Goal: Task Accomplishment & Management: Use online tool/utility

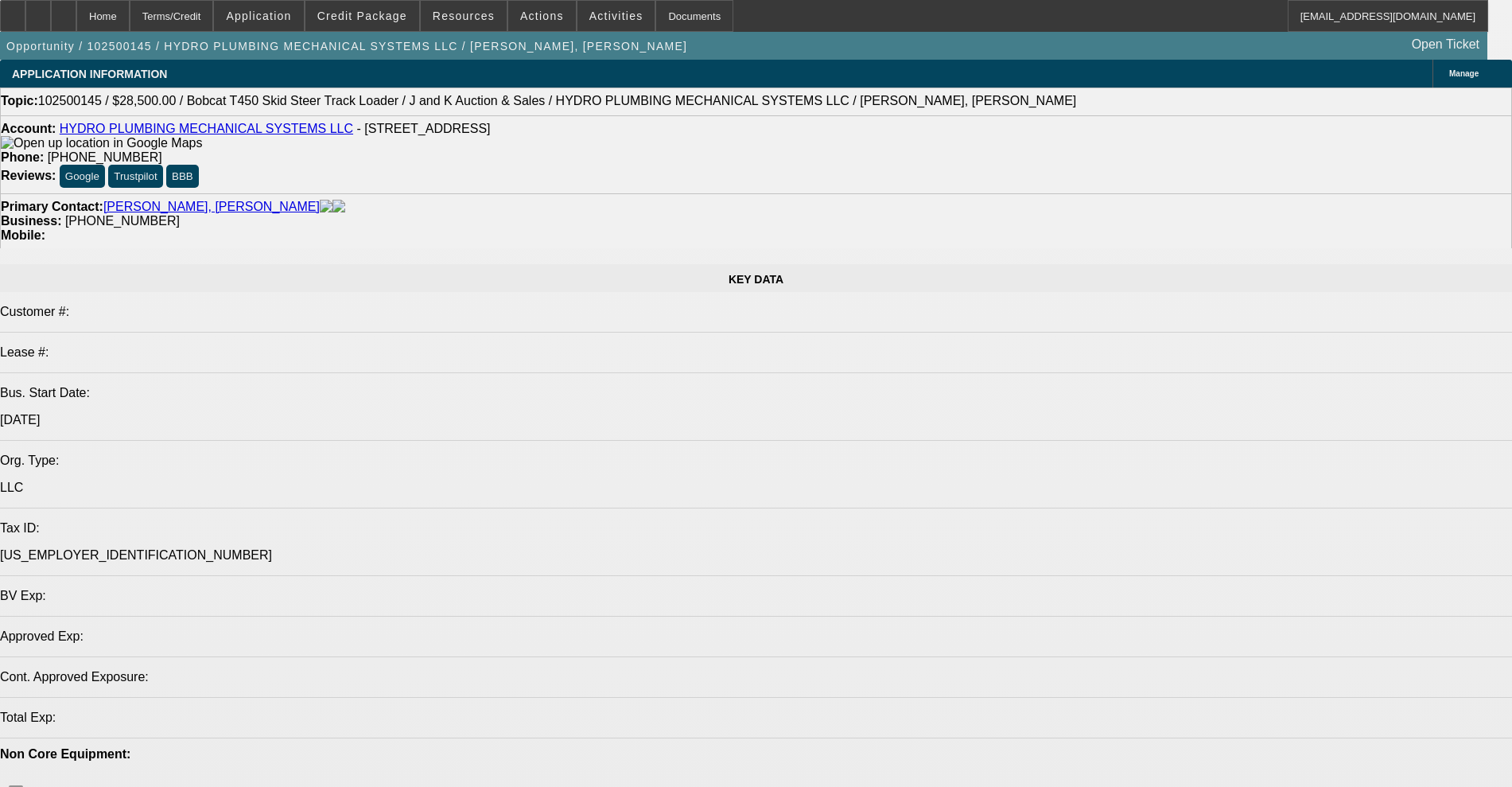
select select "0"
select select "2"
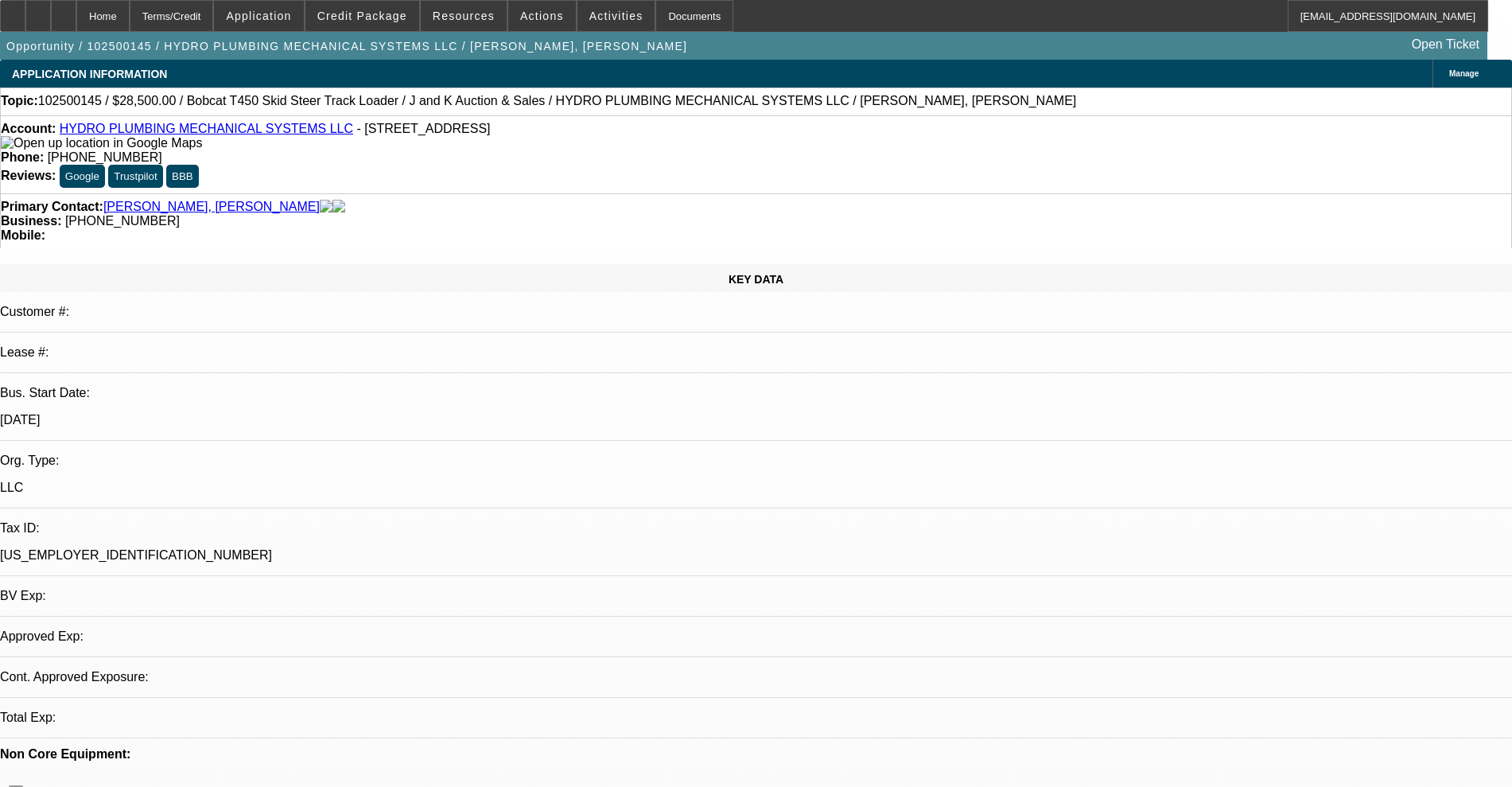
select select "2"
select select "0"
select select "6"
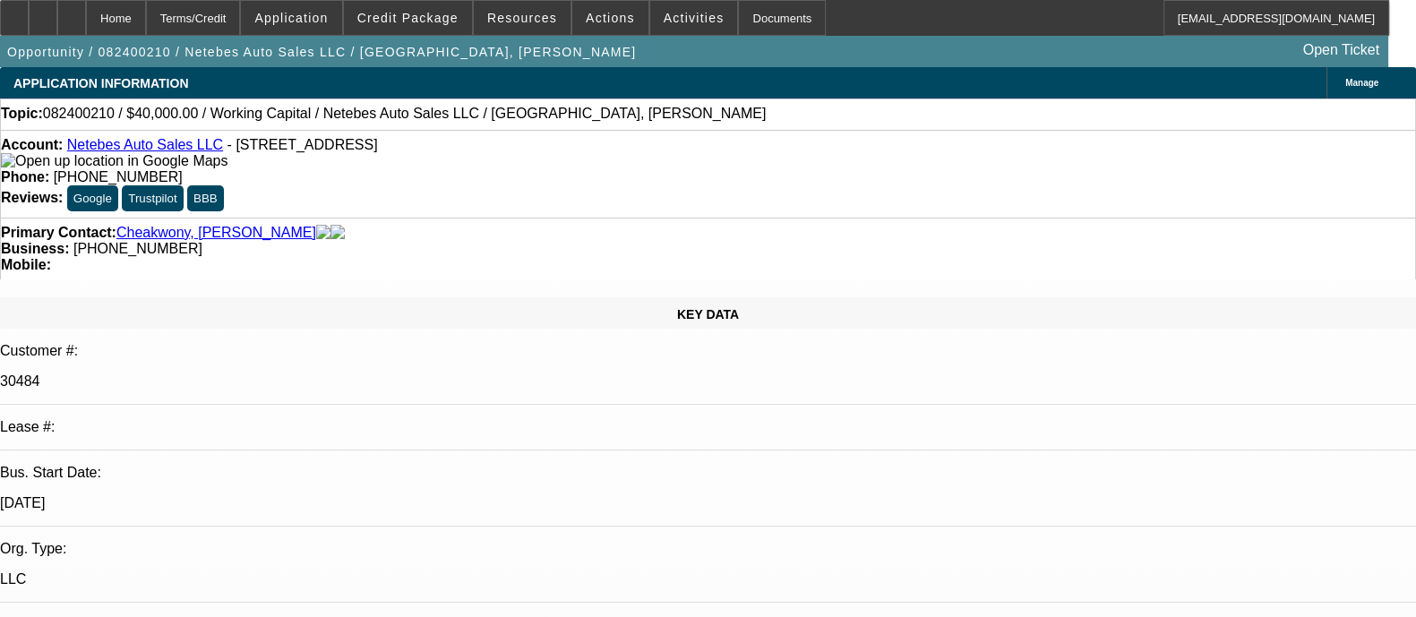
select select "0"
select select "2"
select select "0.1"
select select "4"
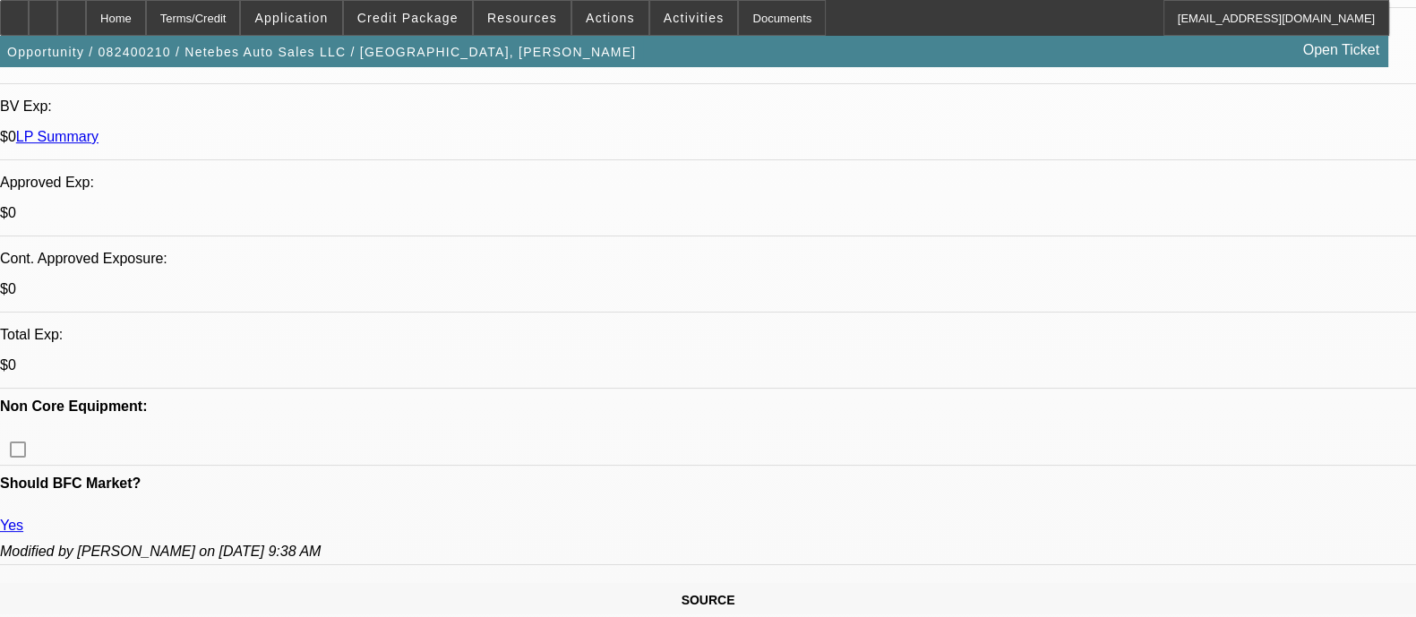
scroll to position [560, 0]
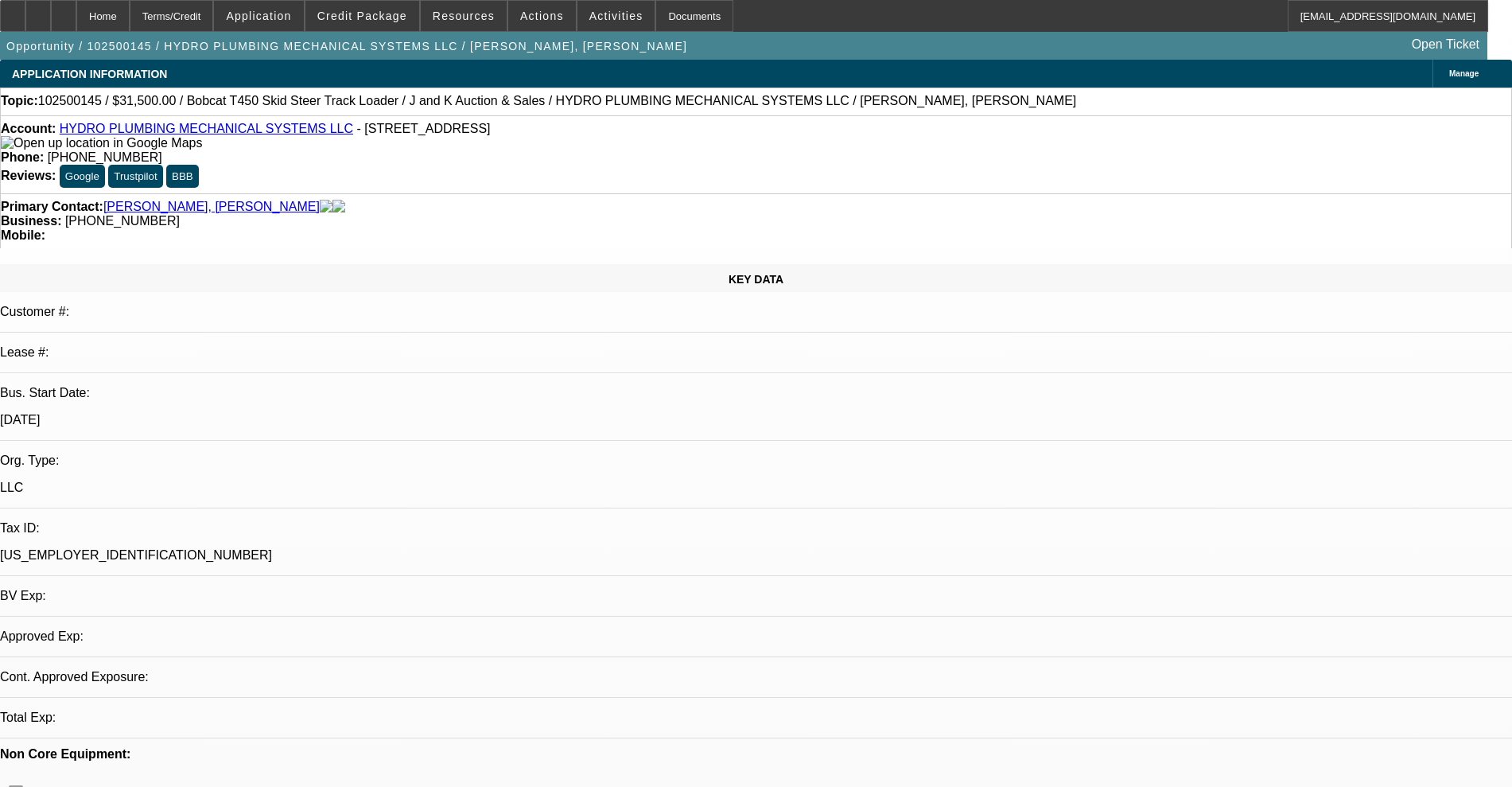
select select "0"
select select "2"
select select "0"
select select "6"
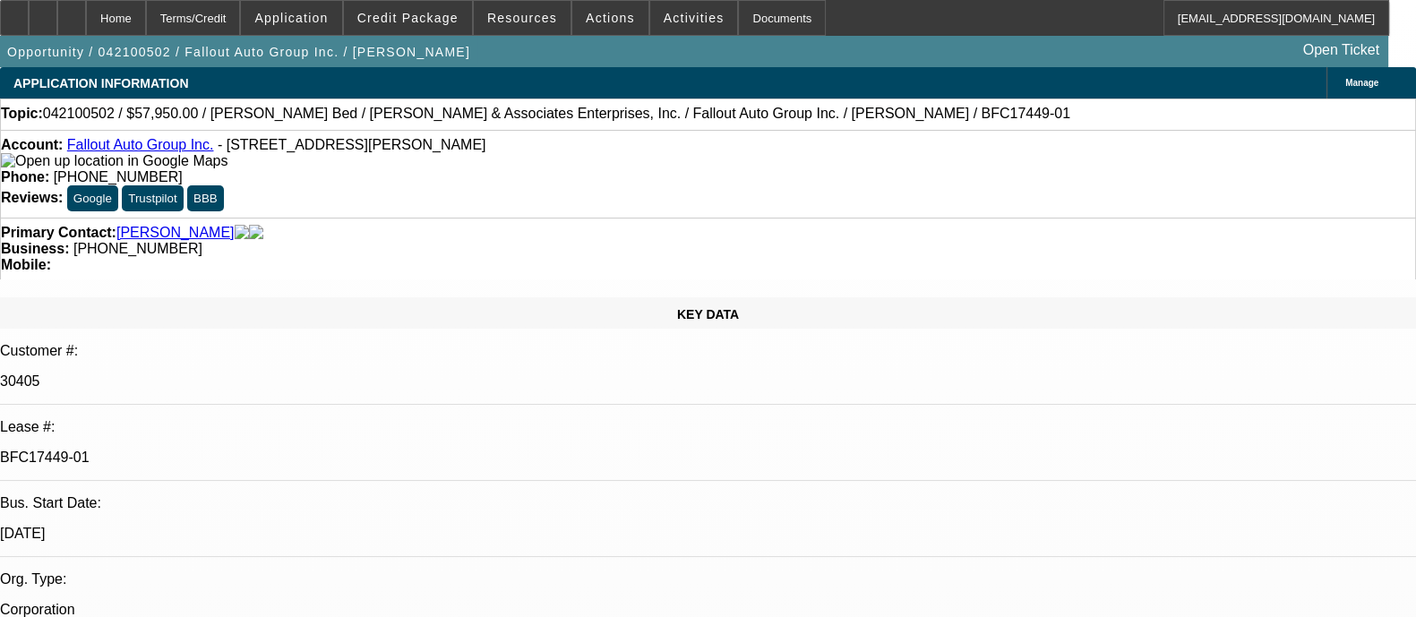
select select "0"
select select "2"
select select "0.1"
select select "4"
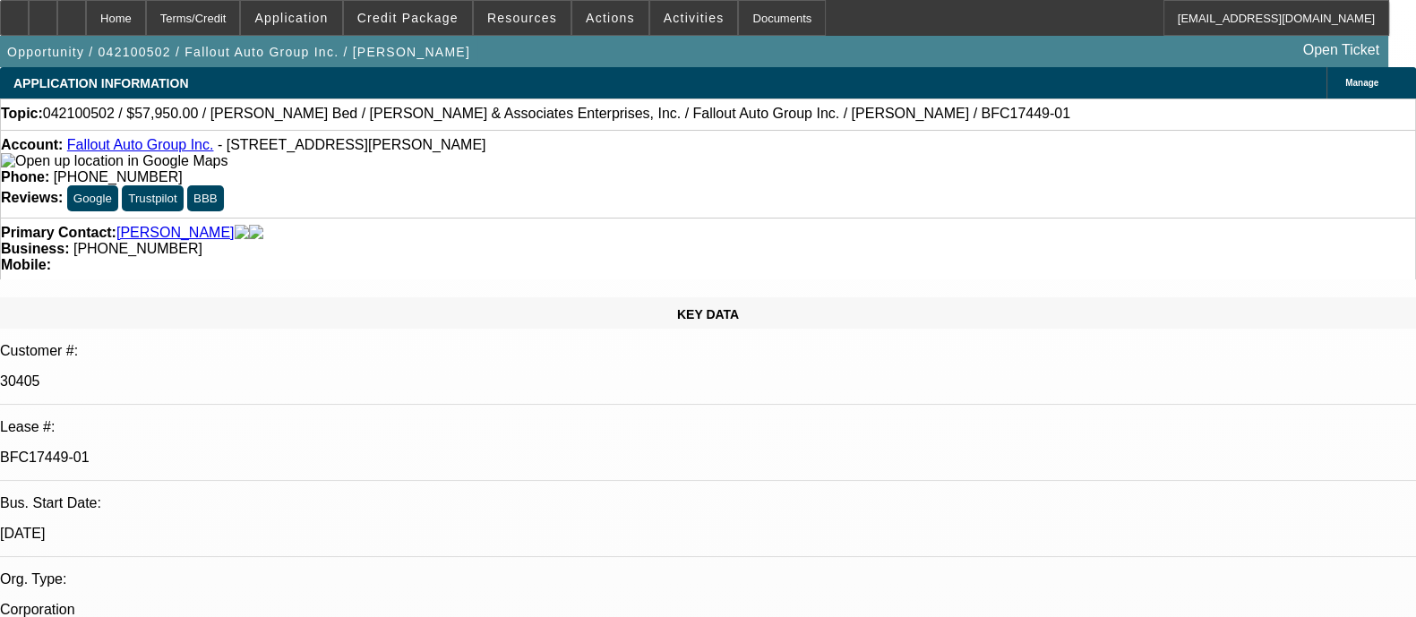
select select "0"
select select "2"
select select "0.1"
select select "4"
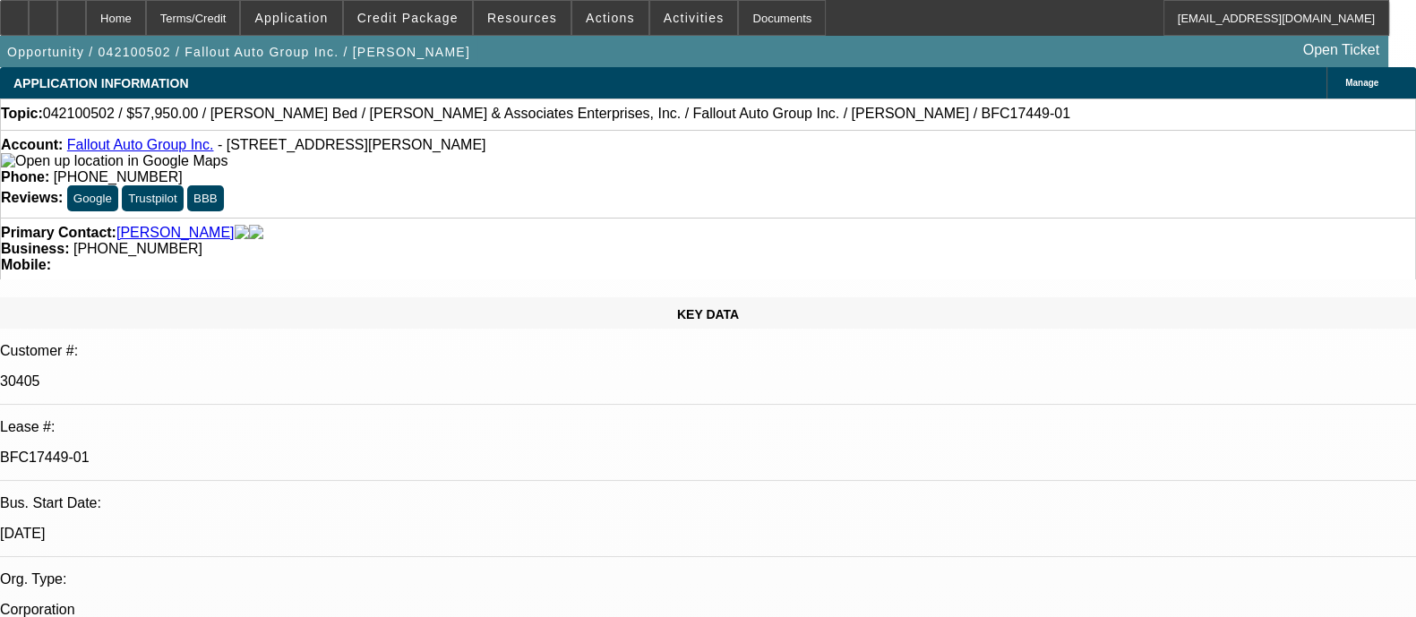
select select "0"
select select "2"
select select "0.1"
select select "4"
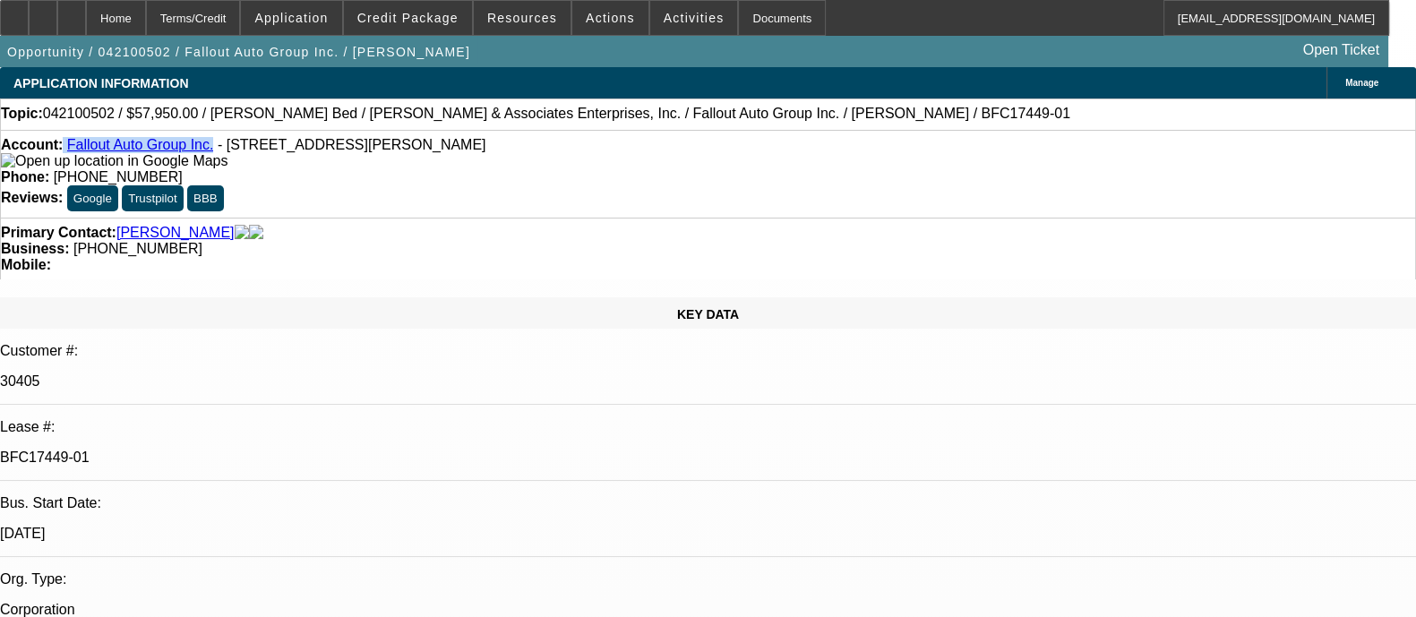
drag, startPoint x: 201, startPoint y: 151, endPoint x: 76, endPoint y: 147, distance: 125.4
click at [76, 147] on div "Account: Fallout Auto Group Inc. - 1073 Martin Pl, Valley Stream, NY 11580" at bounding box center [708, 153] width 1414 height 32
copy div "Fallout Auto Group Inc."
